Goal: Task Accomplishment & Management: Manage account settings

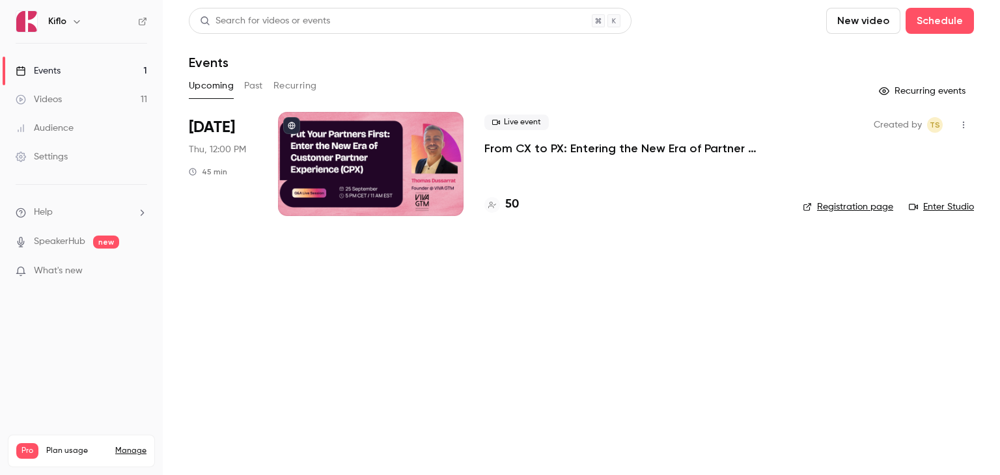
click at [499, 150] on p "From CX to PX: Entering the New Era of Partner Experience" at bounding box center [632, 149] width 297 height 16
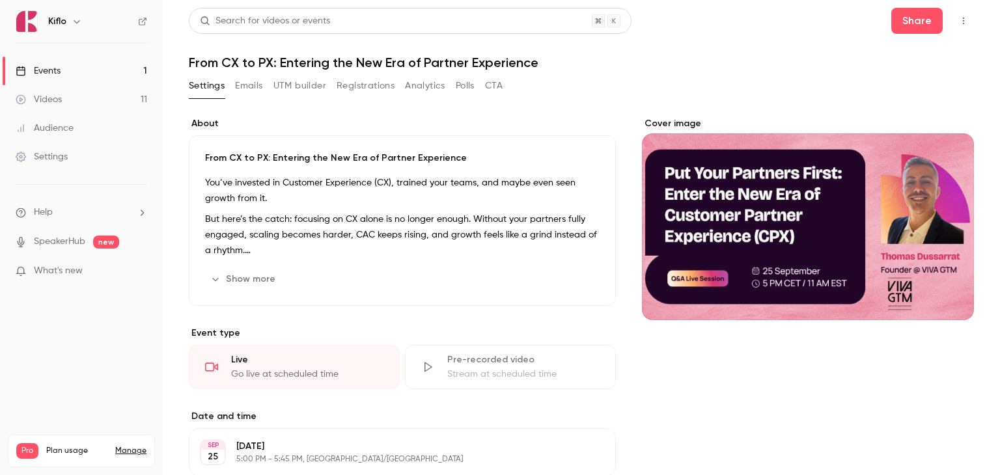
click at [366, 84] on button "Registrations" at bounding box center [366, 86] width 58 height 21
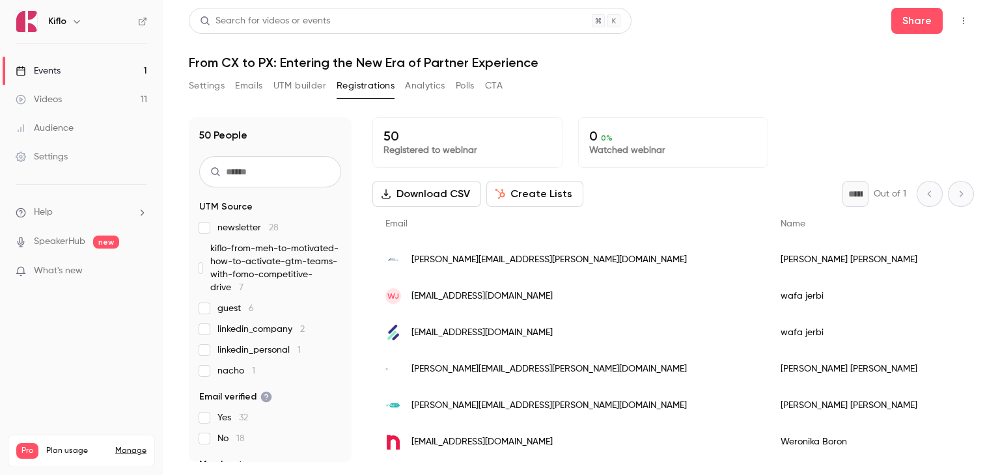
click at [560, 102] on div "50 People UTM Source newsletter 28 kiflo-from-meh-to-motivated-how-to-activate-…" at bounding box center [581, 282] width 785 height 361
click at [590, 102] on div "50 People UTM Source newsletter 28 kiflo-from-meh-to-motivated-how-to-activate-…" at bounding box center [581, 282] width 785 height 361
click at [93, 66] on link "Events 1" at bounding box center [81, 71] width 163 height 29
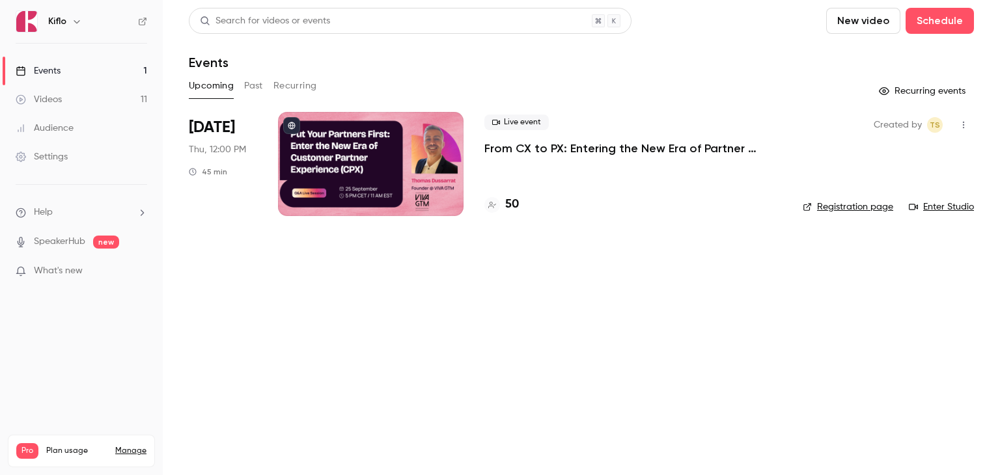
click at [432, 60] on div "Events" at bounding box center [581, 63] width 785 height 16
